Goal: Task Accomplishment & Management: Manage account settings

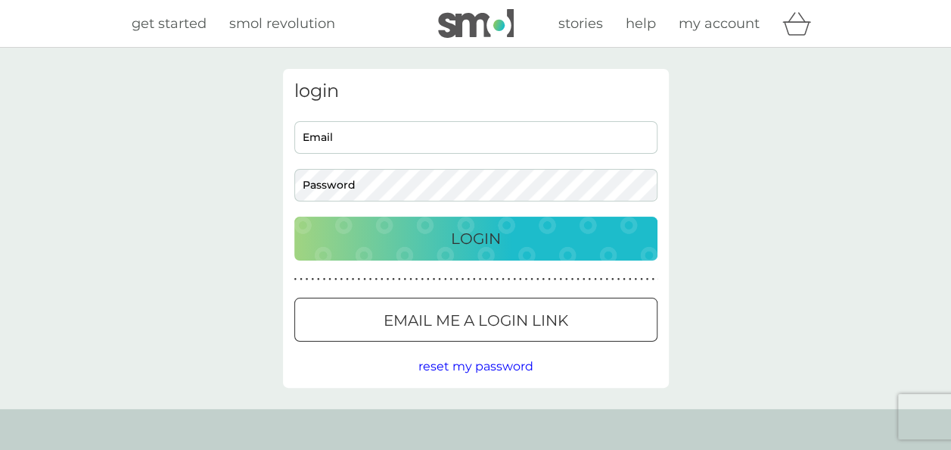
click at [427, 132] on input "Email" at bounding box center [475, 137] width 363 height 33
type input "[PERSON_NAME][EMAIL_ADDRESS][DOMAIN_NAME]"
click at [294, 216] on button "Login" at bounding box center [475, 238] width 363 height 44
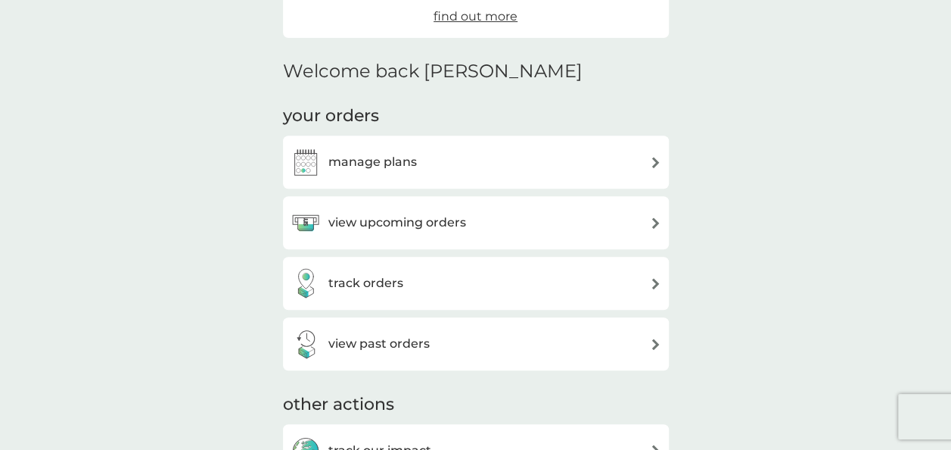
scroll to position [324, 0]
click at [328, 161] on h3 "manage plans" at bounding box center [372, 161] width 89 height 20
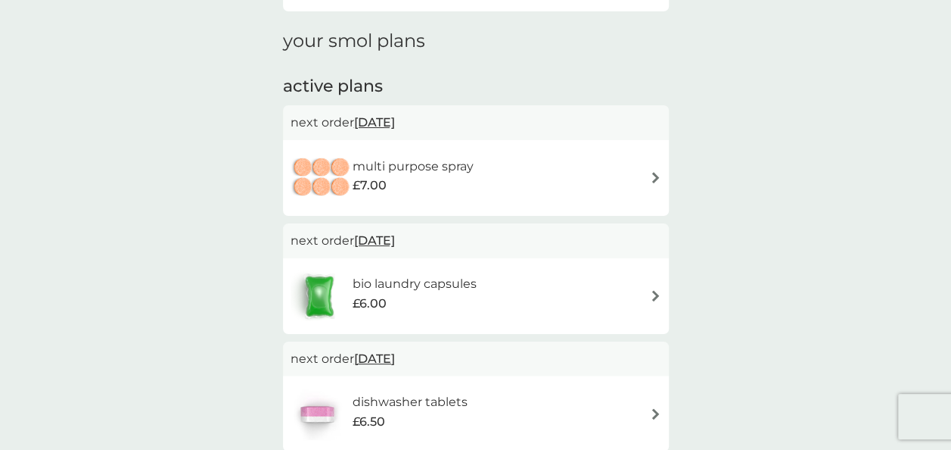
scroll to position [183, 0]
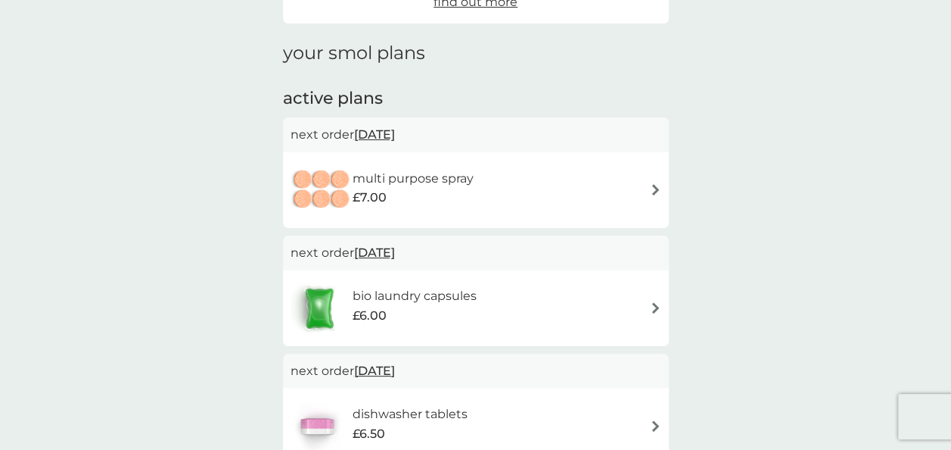
click at [407, 185] on h6 "multi purpose spray" at bounding box center [413, 179] width 121 height 20
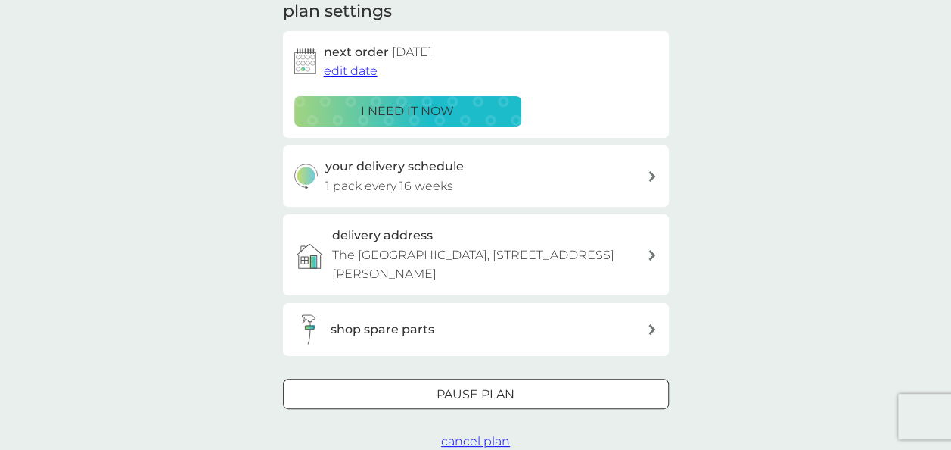
scroll to position [303, 0]
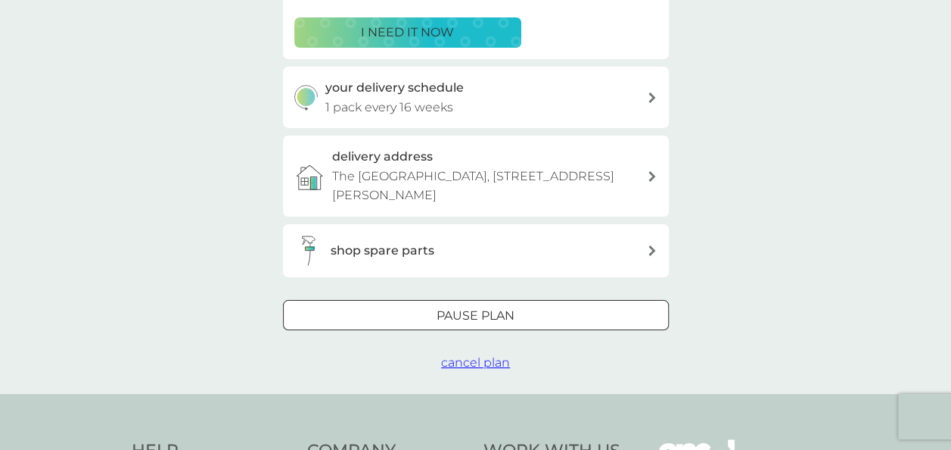
click at [465, 360] on span "cancel plan" at bounding box center [475, 362] width 69 height 14
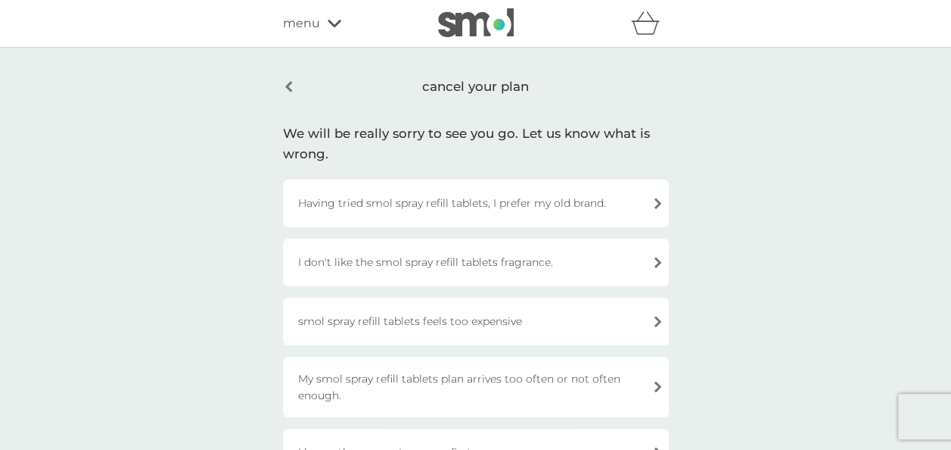
click at [405, 207] on div "Having tried smol spray refill tablets, I prefer my old brand." at bounding box center [476, 203] width 386 height 48
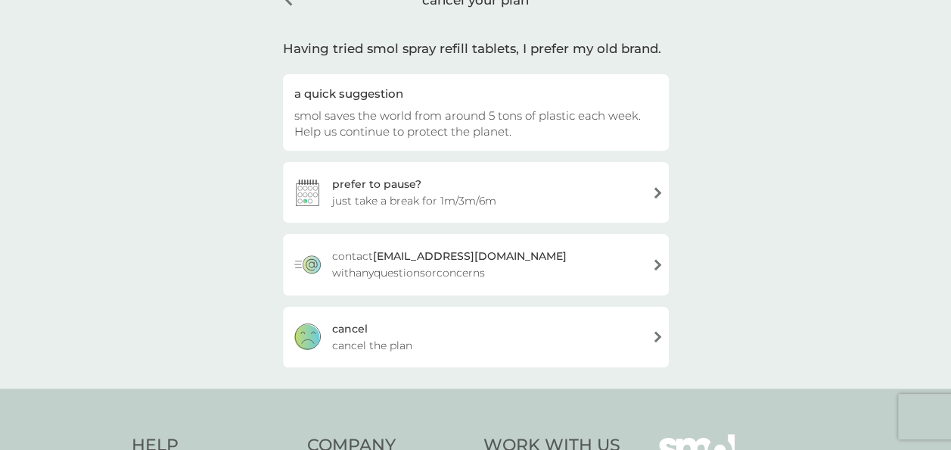
scroll to position [89, 0]
click at [369, 331] on div "[PERSON_NAME] the plan" at bounding box center [476, 336] width 386 height 61
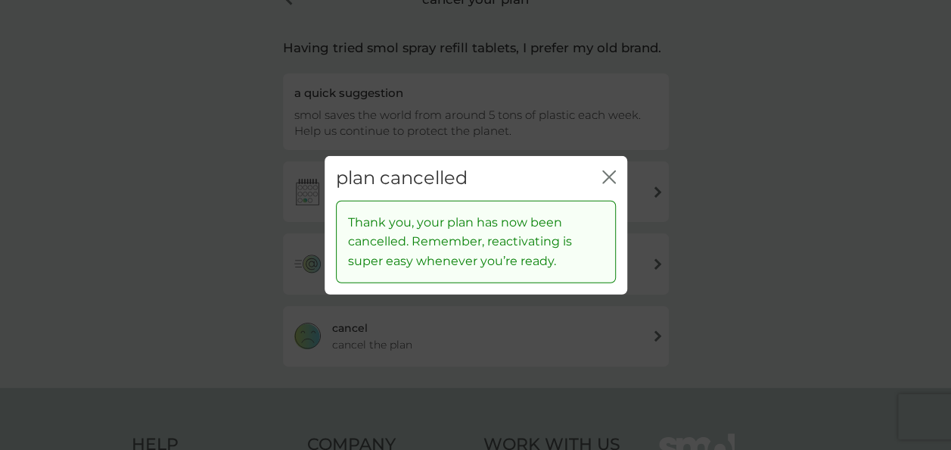
click at [612, 174] on icon "close" at bounding box center [612, 177] width 6 height 12
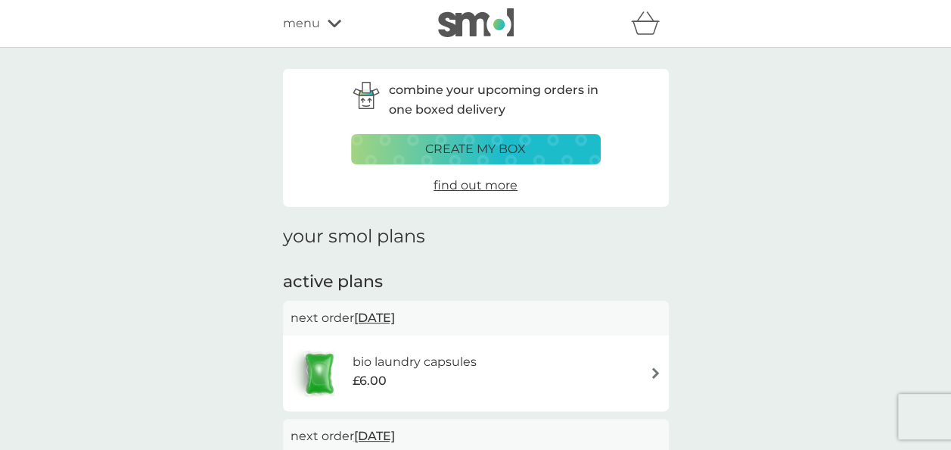
scroll to position [129, 0]
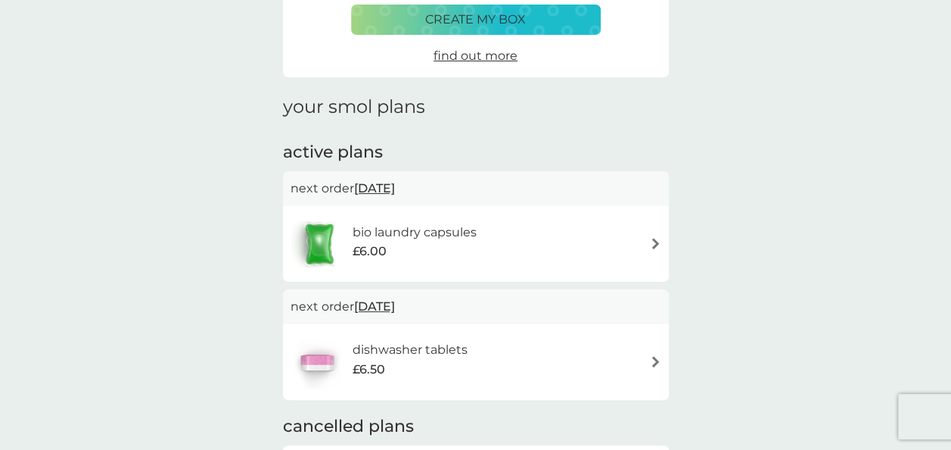
click at [409, 357] on h6 "dishwasher tablets" at bounding box center [409, 350] width 115 height 20
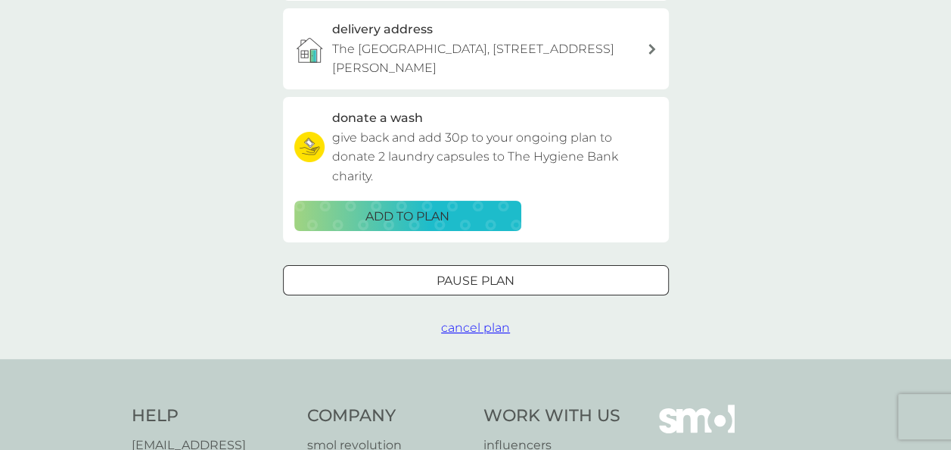
scroll to position [435, 0]
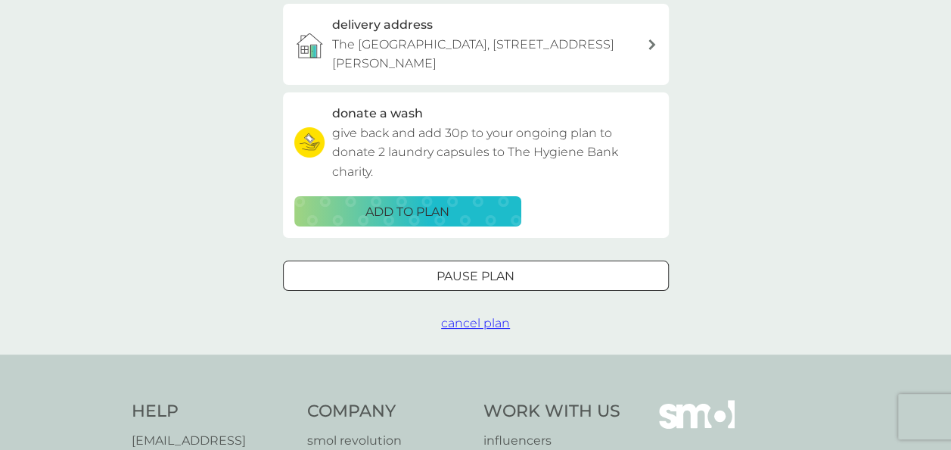
click at [470, 327] on span "cancel plan" at bounding box center [475, 323] width 69 height 14
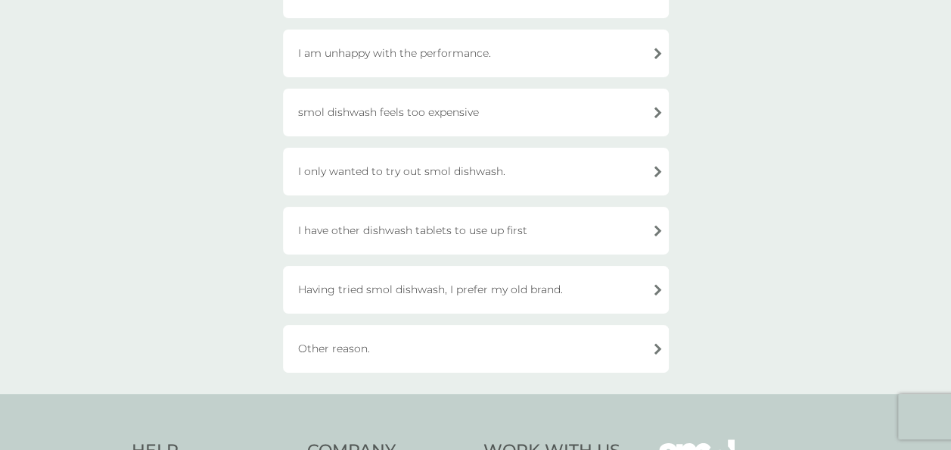
scroll to position [216, 0]
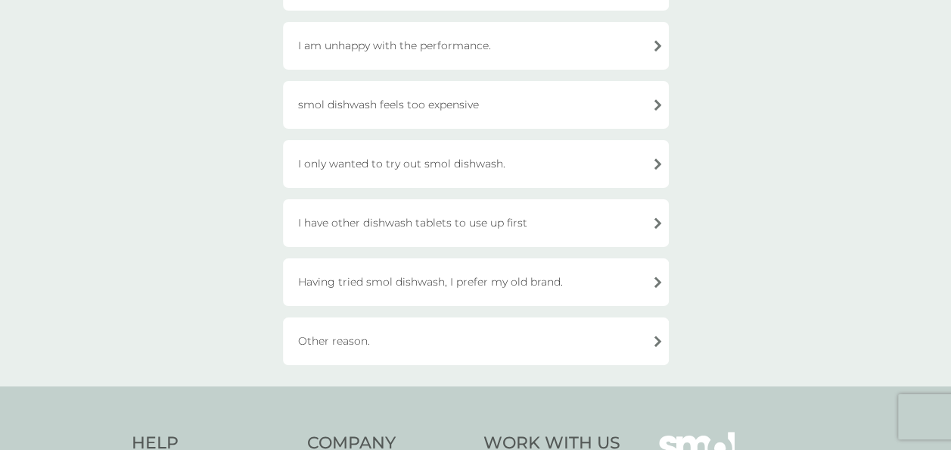
click at [462, 334] on div "Other reason." at bounding box center [476, 341] width 386 height 48
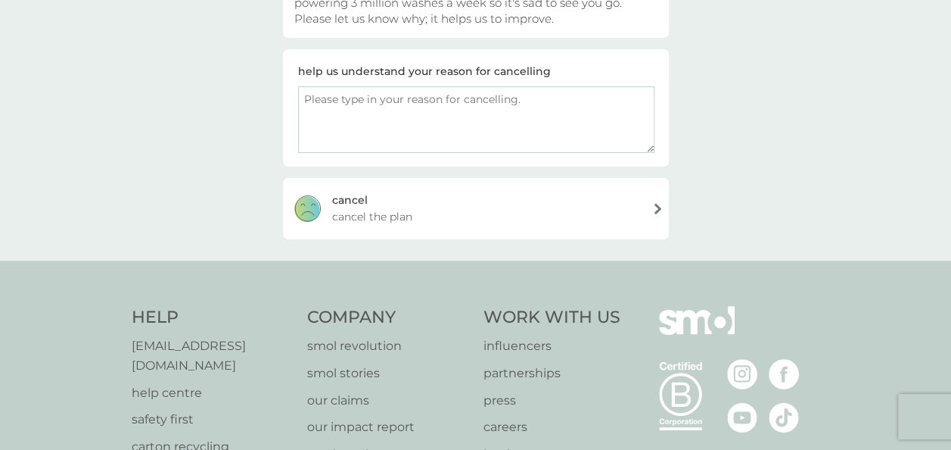
click at [344, 208] on span "cancel the plan" at bounding box center [372, 216] width 80 height 17
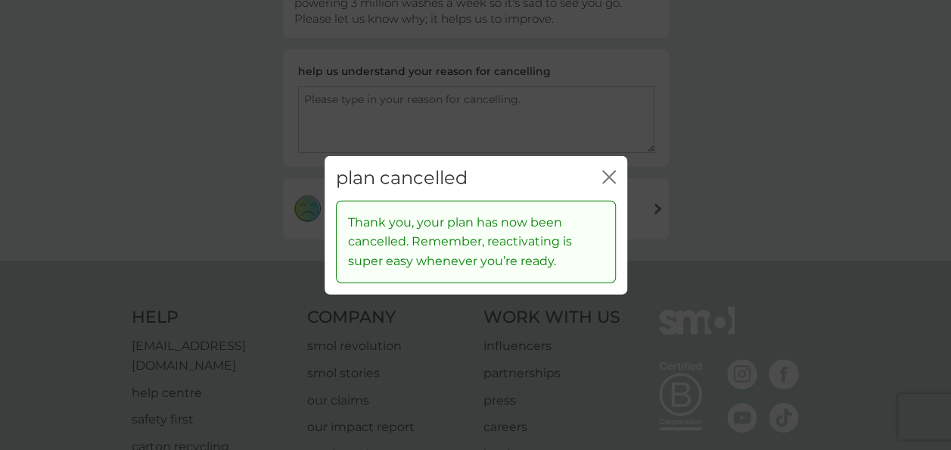
click at [602, 176] on icon "close" at bounding box center [609, 177] width 14 height 14
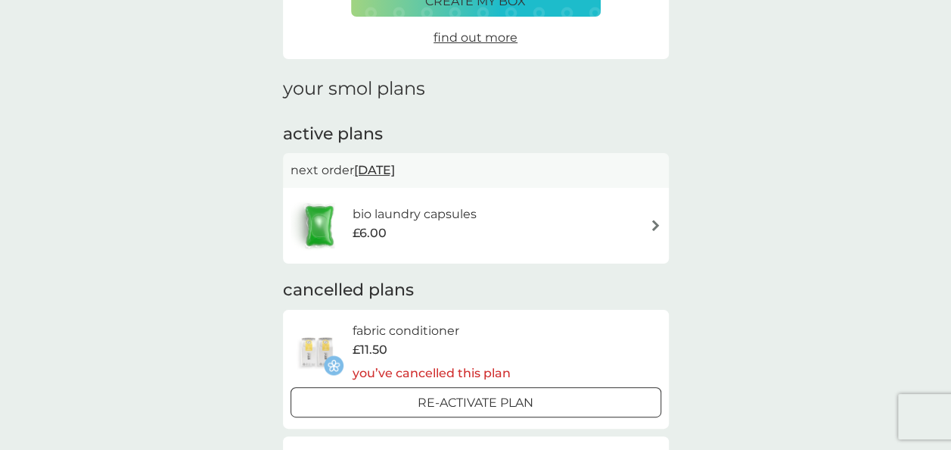
scroll to position [134, 0]
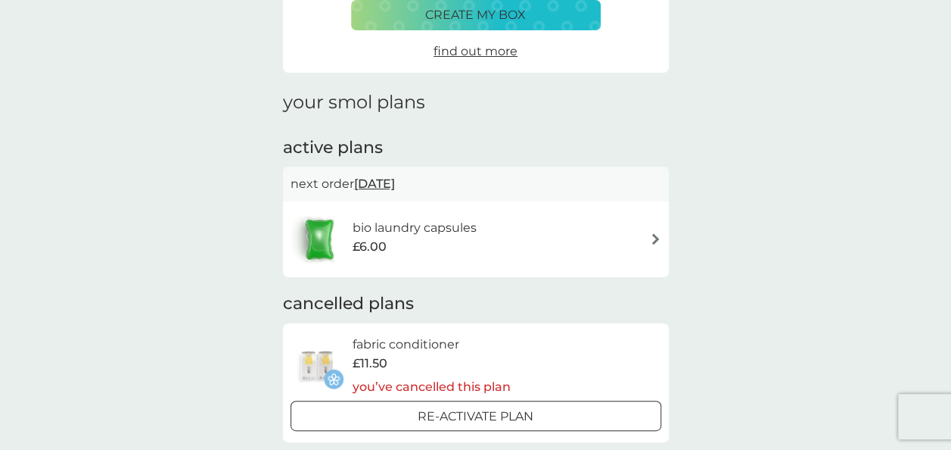
click at [356, 251] on span "£6.00" at bounding box center [369, 247] width 34 height 20
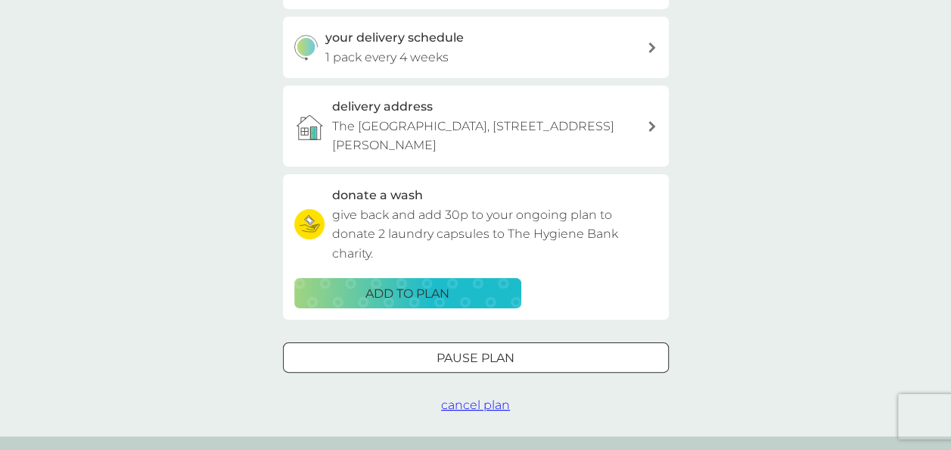
scroll to position [372, 0]
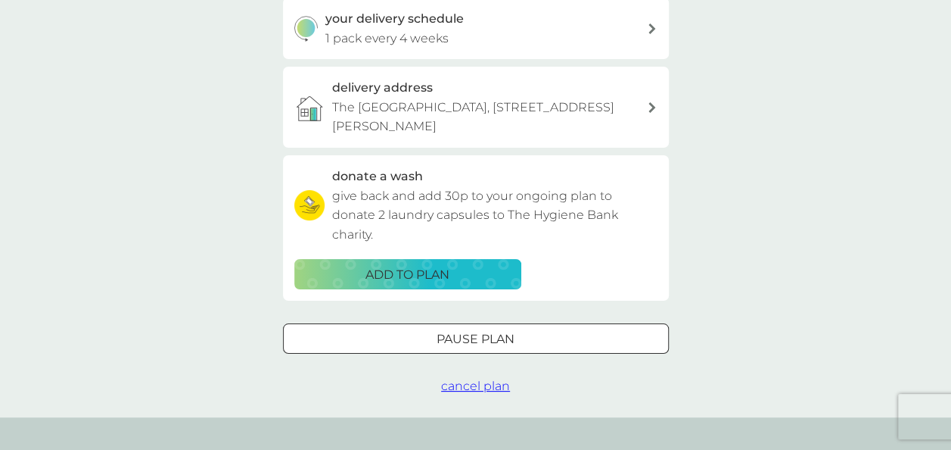
click at [481, 388] on span "cancel plan" at bounding box center [475, 385] width 69 height 14
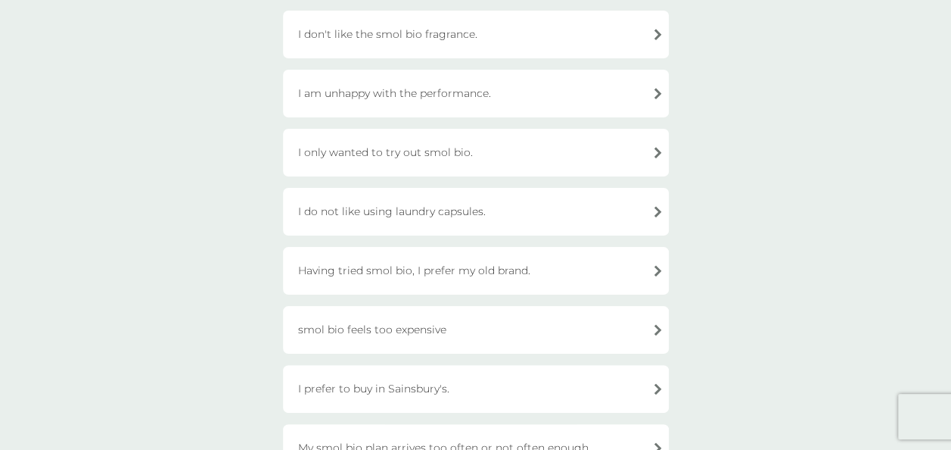
scroll to position [257, 0]
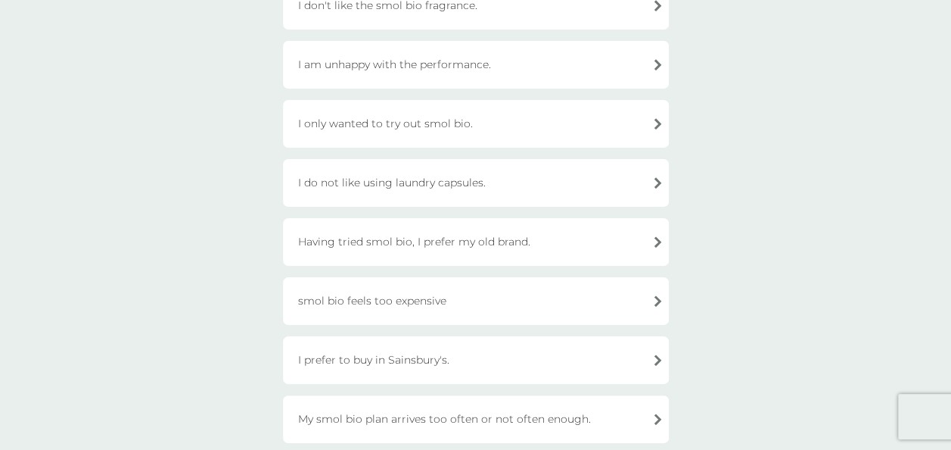
click at [383, 359] on div "I prefer to buy in Sainsbury's." at bounding box center [476, 360] width 386 height 48
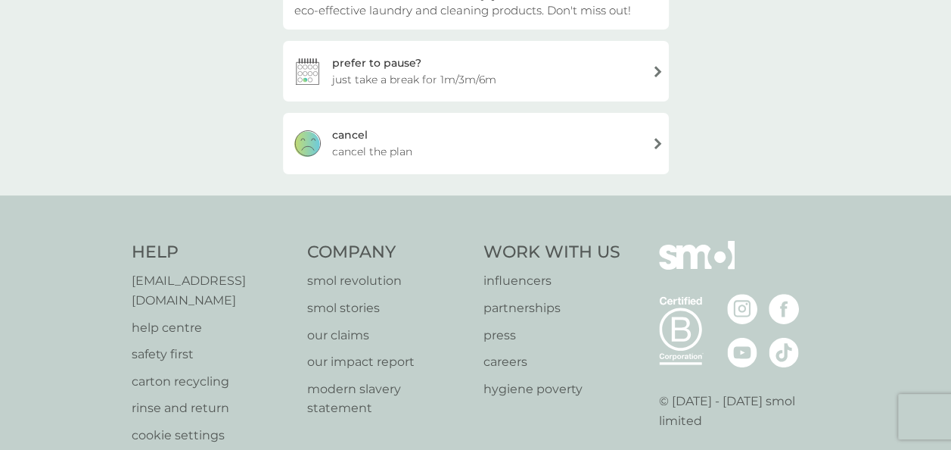
click at [338, 136] on div "cancel" at bounding box center [350, 134] width 36 height 17
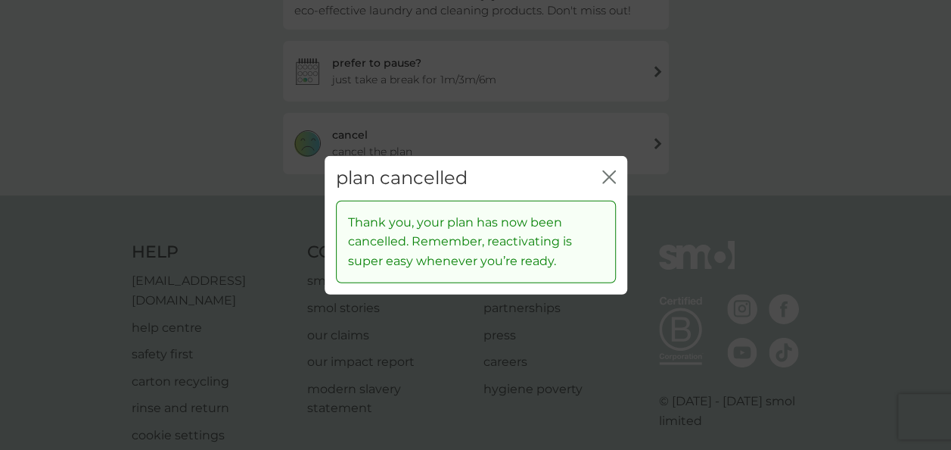
click at [609, 182] on icon "close" at bounding box center [609, 177] width 14 height 14
